Goal: Navigation & Orientation: Find specific page/section

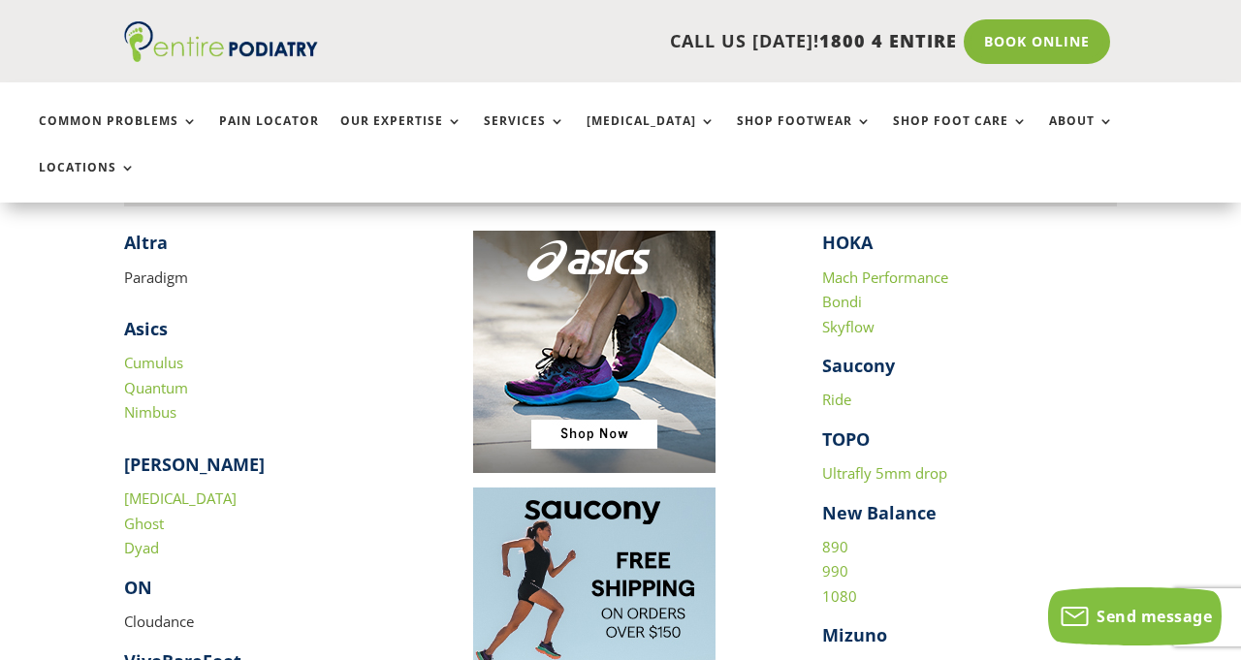
scroll to position [1861, 0]
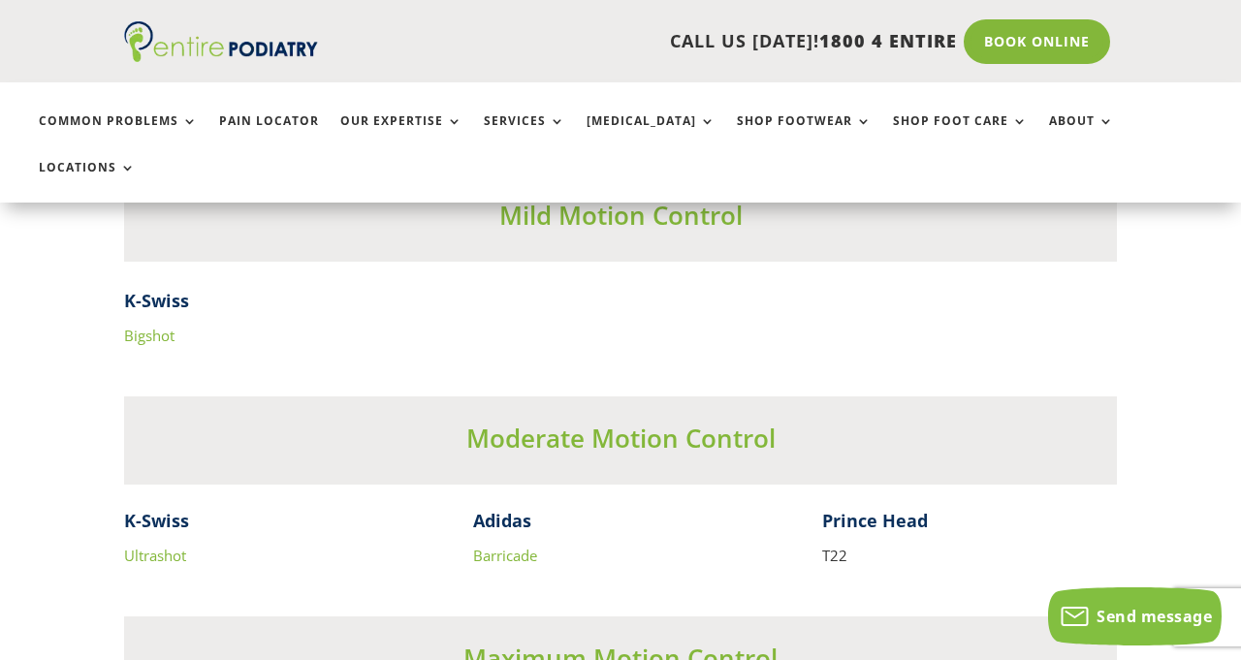
scroll to position [4231, 0]
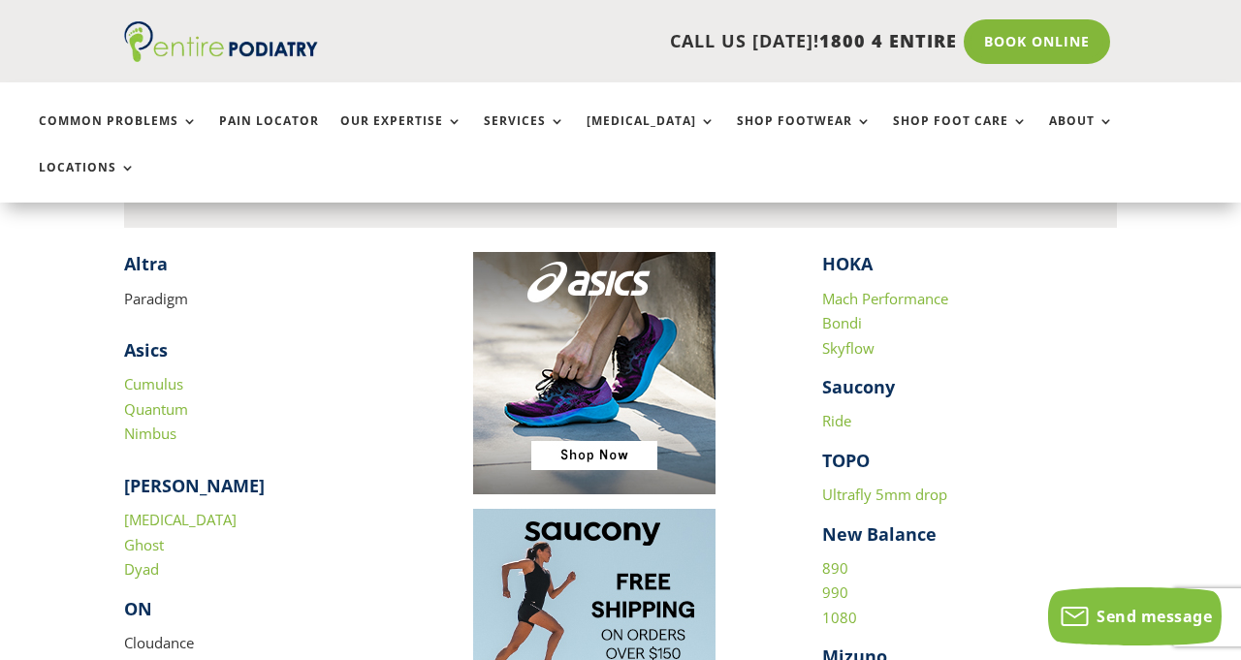
scroll to position [1790, 0]
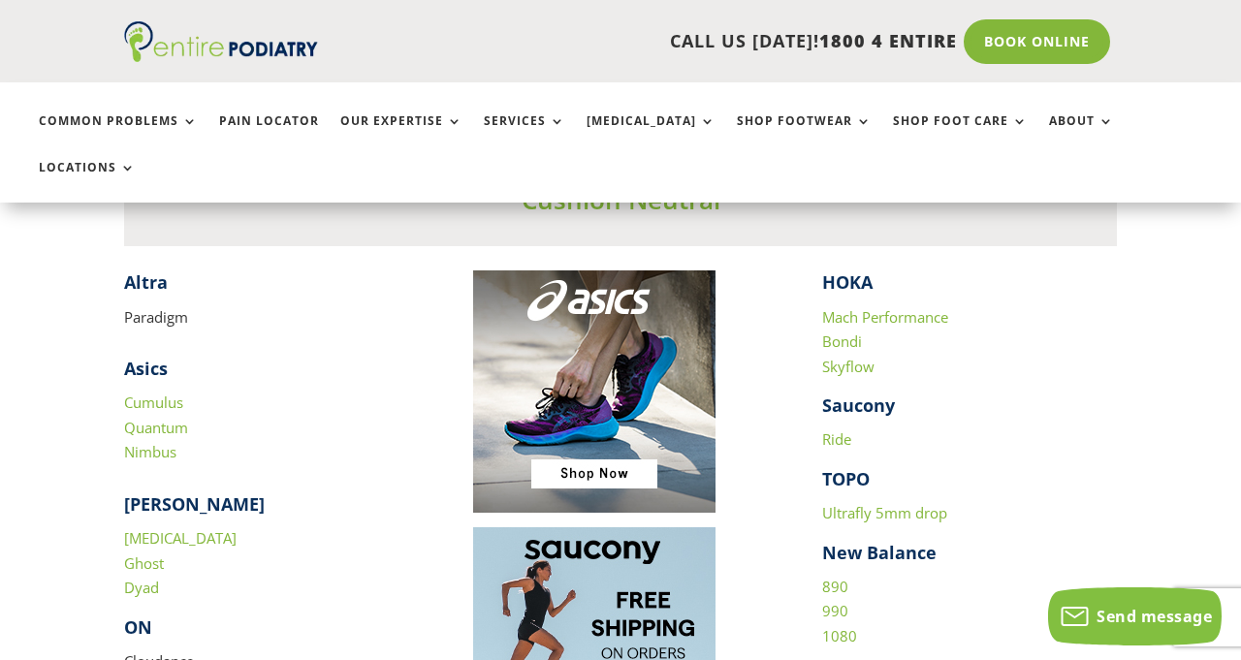
click at [506, 117] on link "Services" at bounding box center [524, 135] width 81 height 42
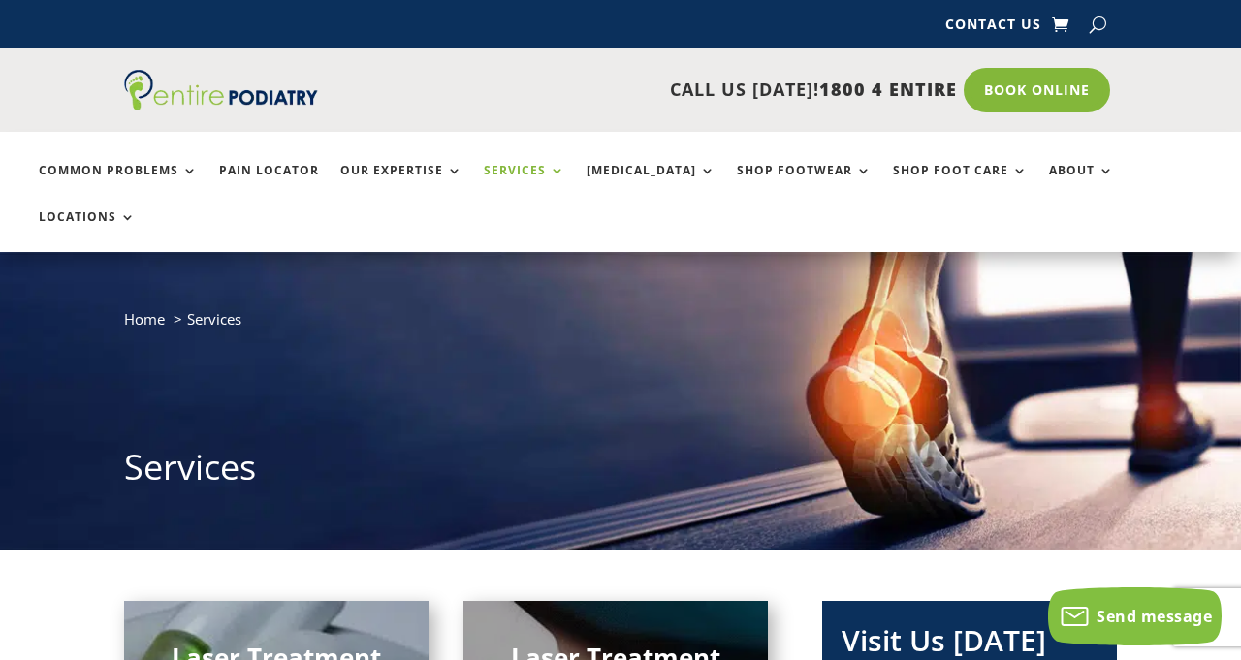
click at [744, 176] on link "Shop Footwear" at bounding box center [804, 185] width 135 height 42
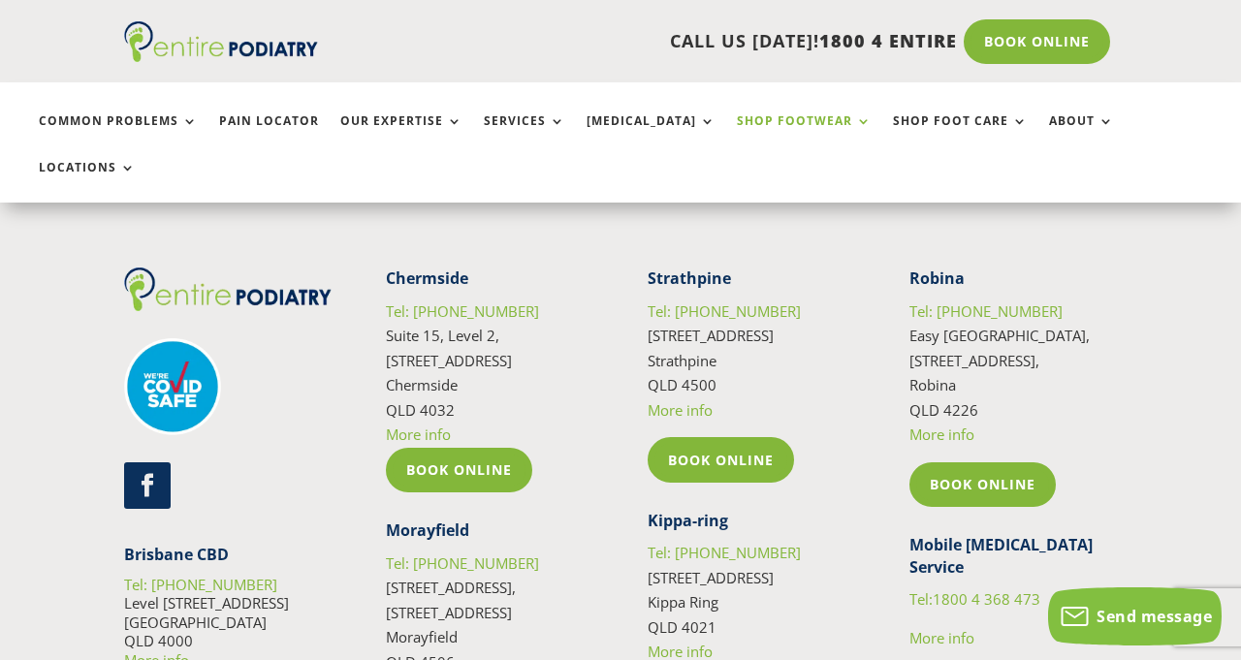
scroll to position [3593, 0]
